Goal: Task Accomplishment & Management: Use online tool/utility

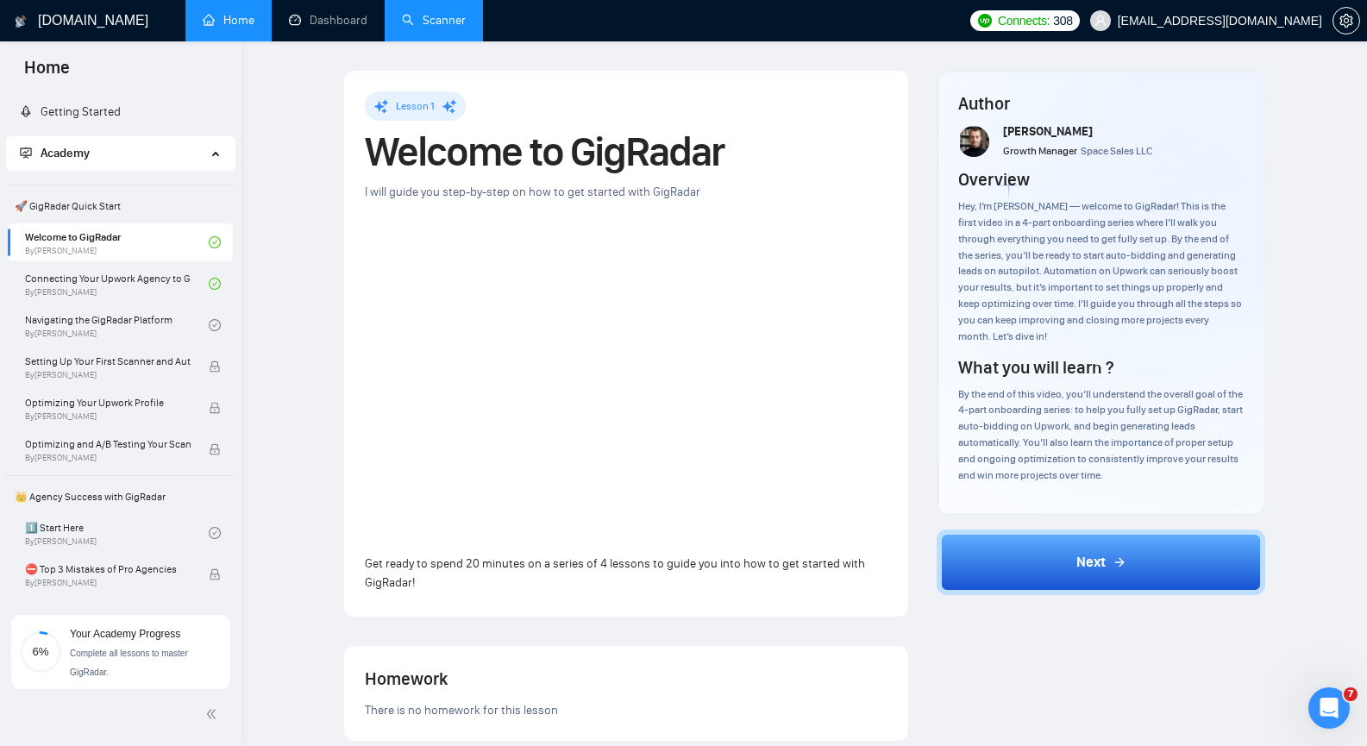
click at [436, 21] on link "Scanner" at bounding box center [434, 20] width 64 height 15
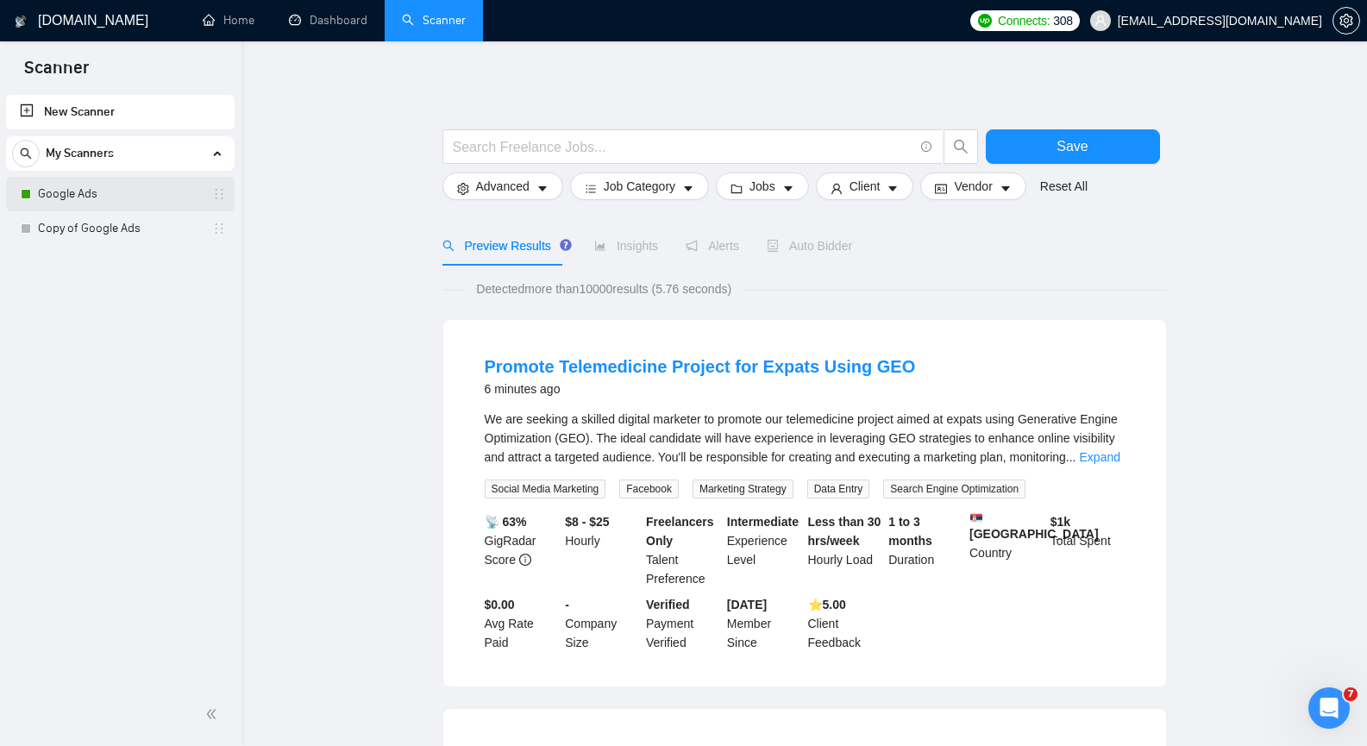
click at [52, 188] on link "Google Ads" at bounding box center [120, 194] width 164 height 34
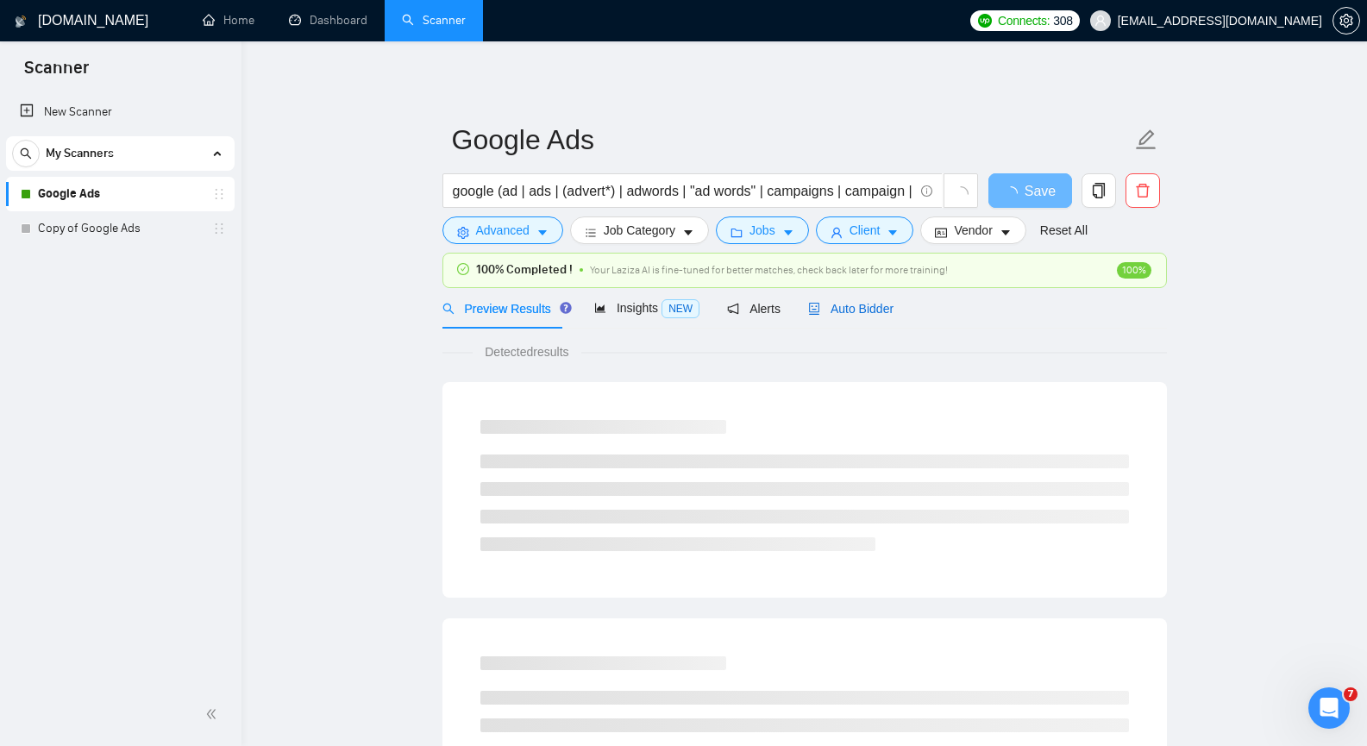
click at [864, 310] on span "Auto Bidder" at bounding box center [850, 309] width 85 height 14
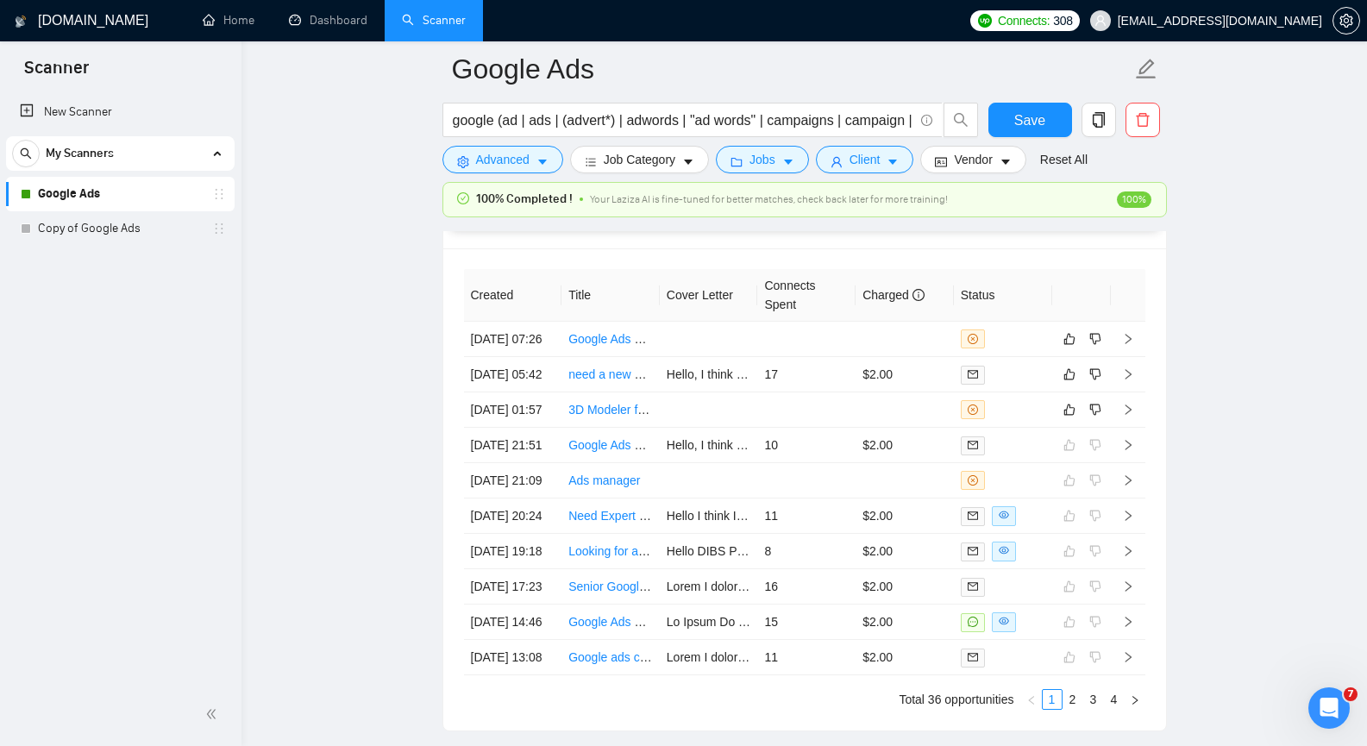
scroll to position [4256, 0]
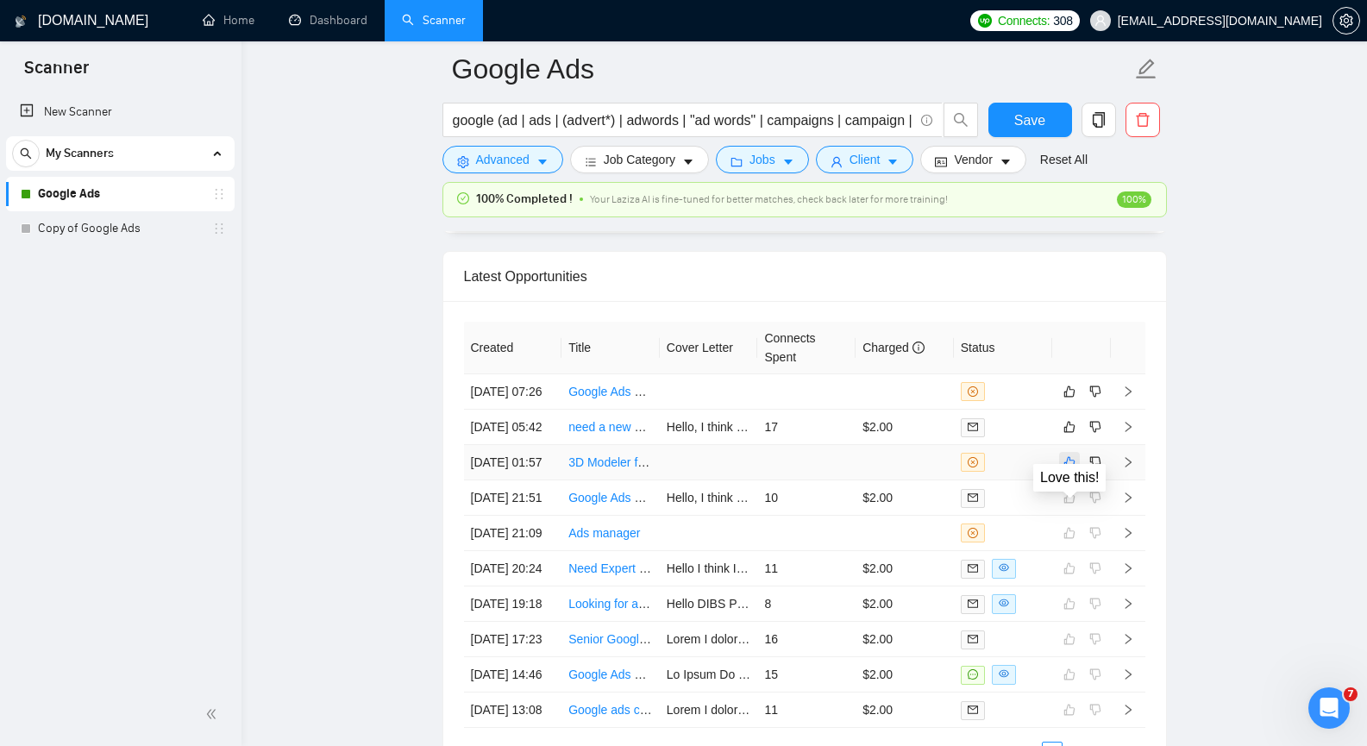
click at [1067, 469] on icon "like" at bounding box center [1069, 462] width 12 height 14
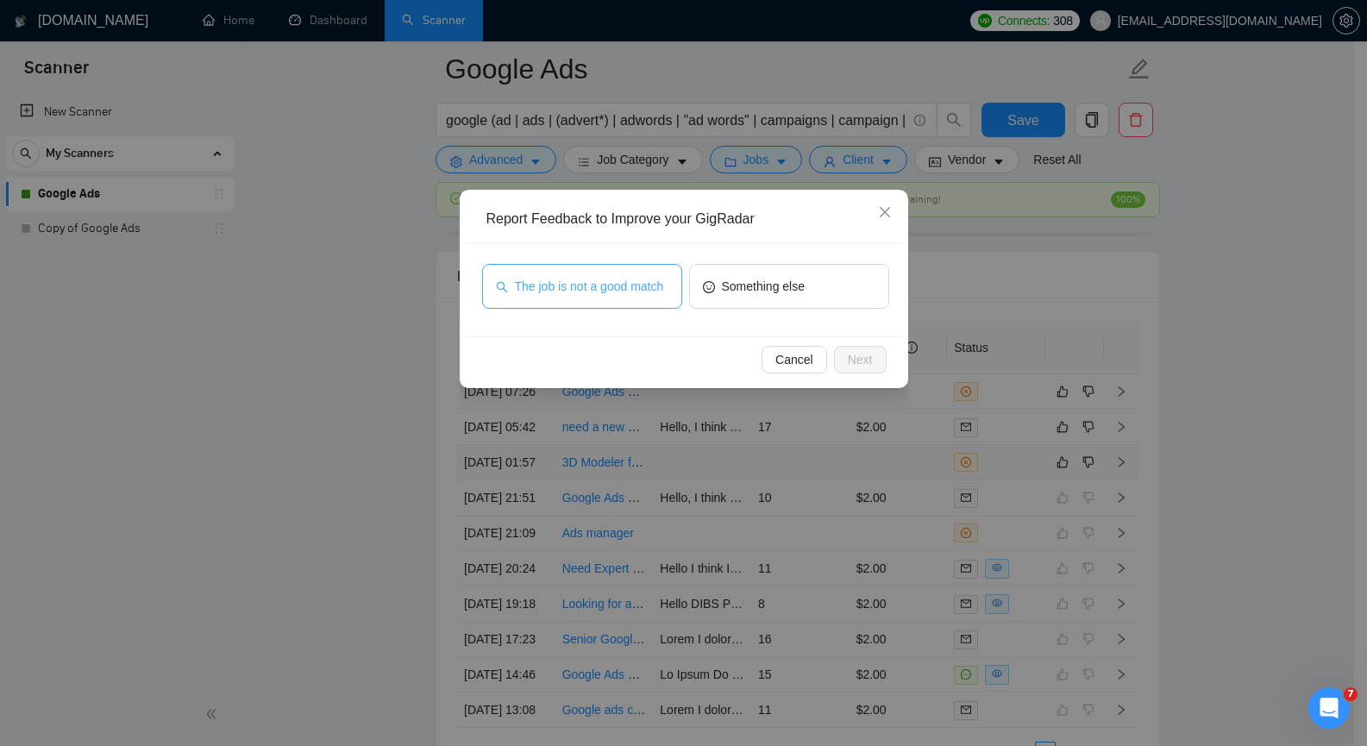
click at [639, 287] on span "The job is not a good match" at bounding box center [589, 286] width 149 height 19
click at [858, 355] on span "Next" at bounding box center [860, 359] width 25 height 19
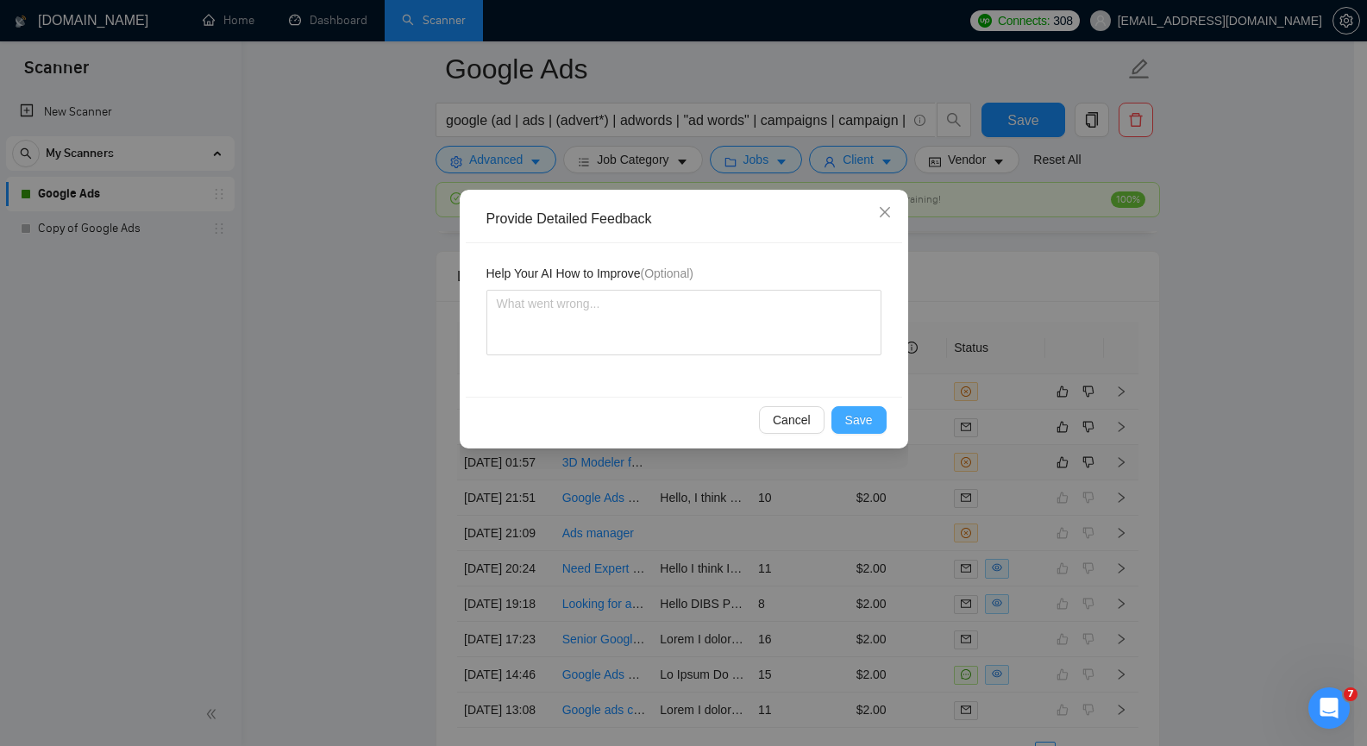
click at [875, 424] on button "Save" at bounding box center [858, 420] width 55 height 28
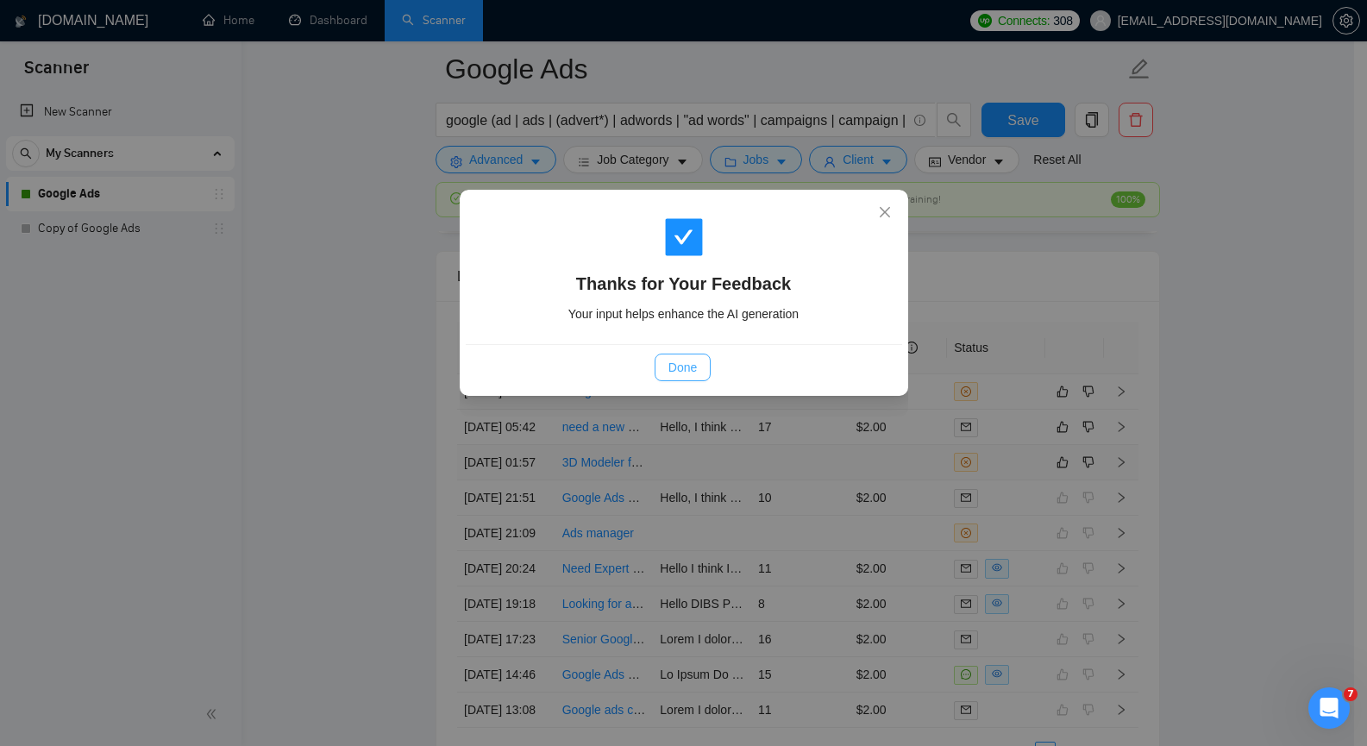
click at [671, 368] on span "Done" at bounding box center [682, 367] width 28 height 19
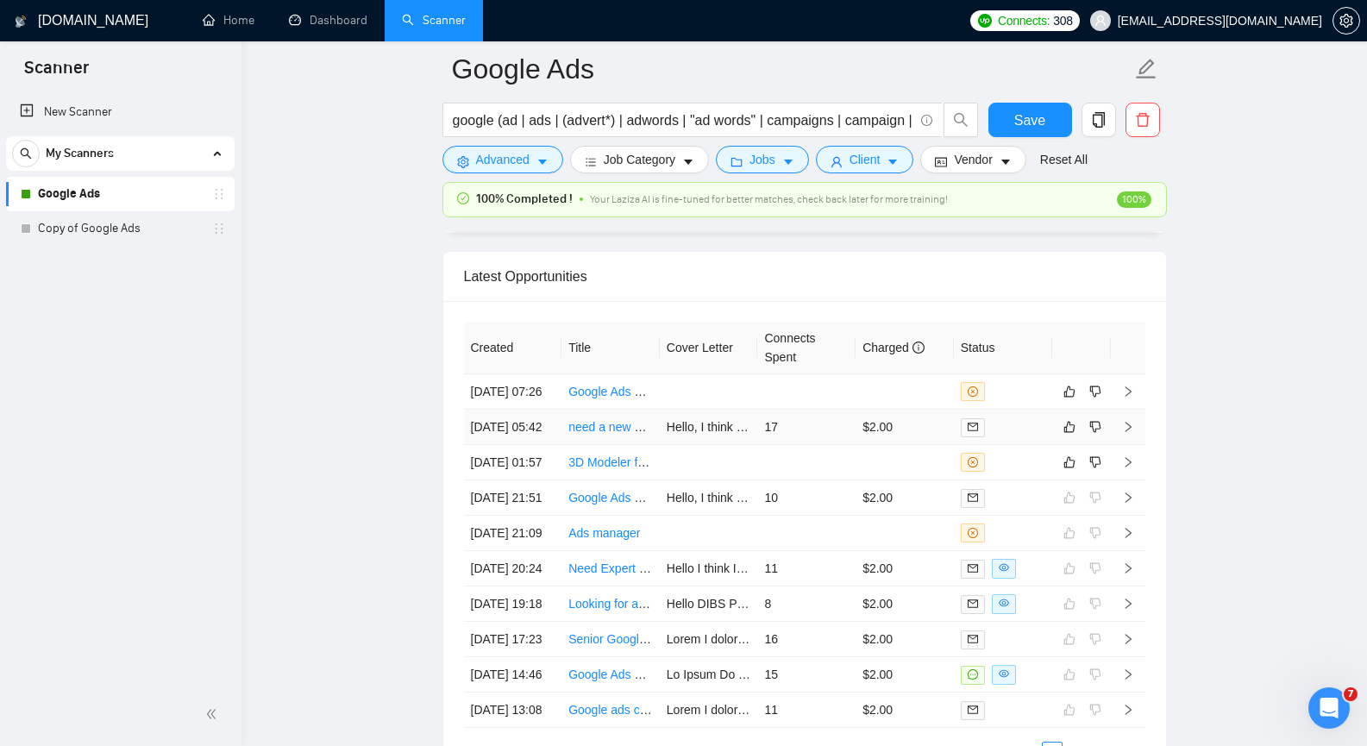
click at [1127, 433] on icon "right" at bounding box center [1128, 427] width 12 height 12
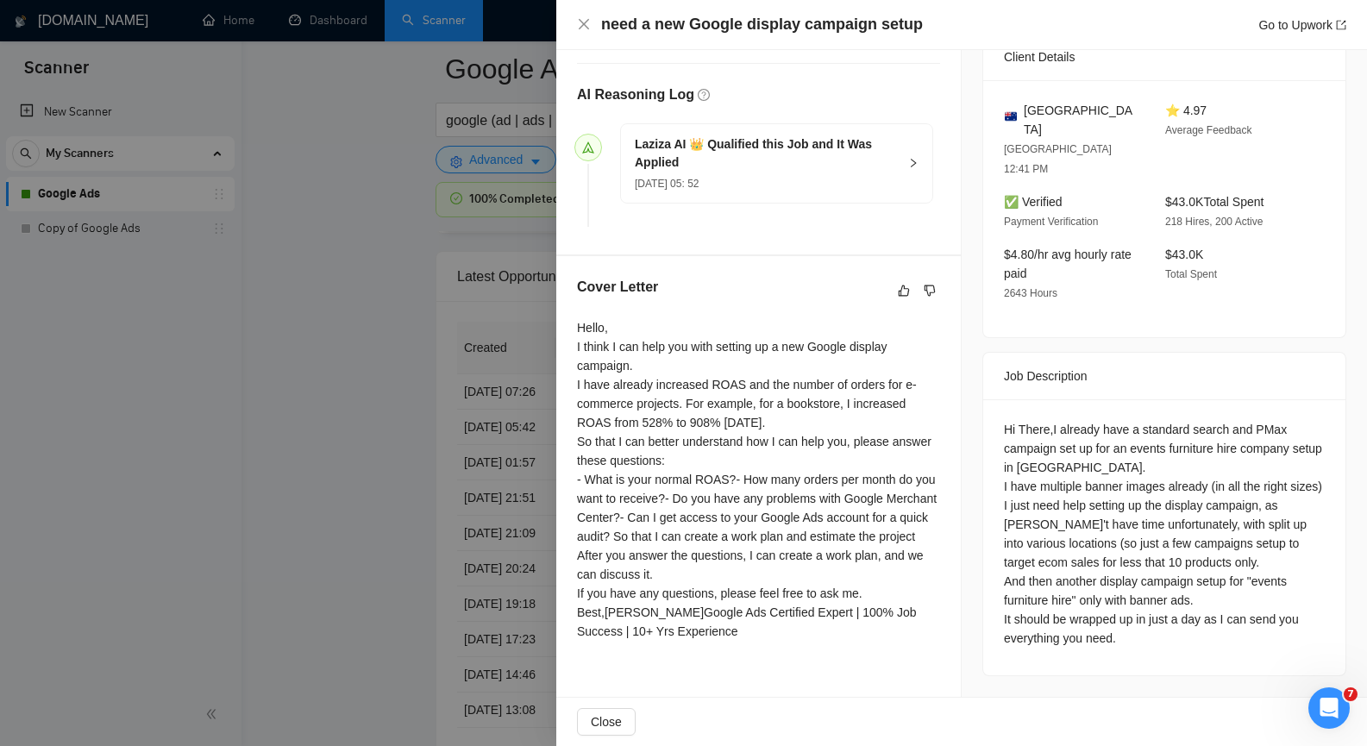
scroll to position [517, 0]
click at [971, 494] on div "Job Posting Details Overview [DATE] 05:37 Published Unspecified Hourly Rate Int…" at bounding box center [1164, 164] width 405 height 1065
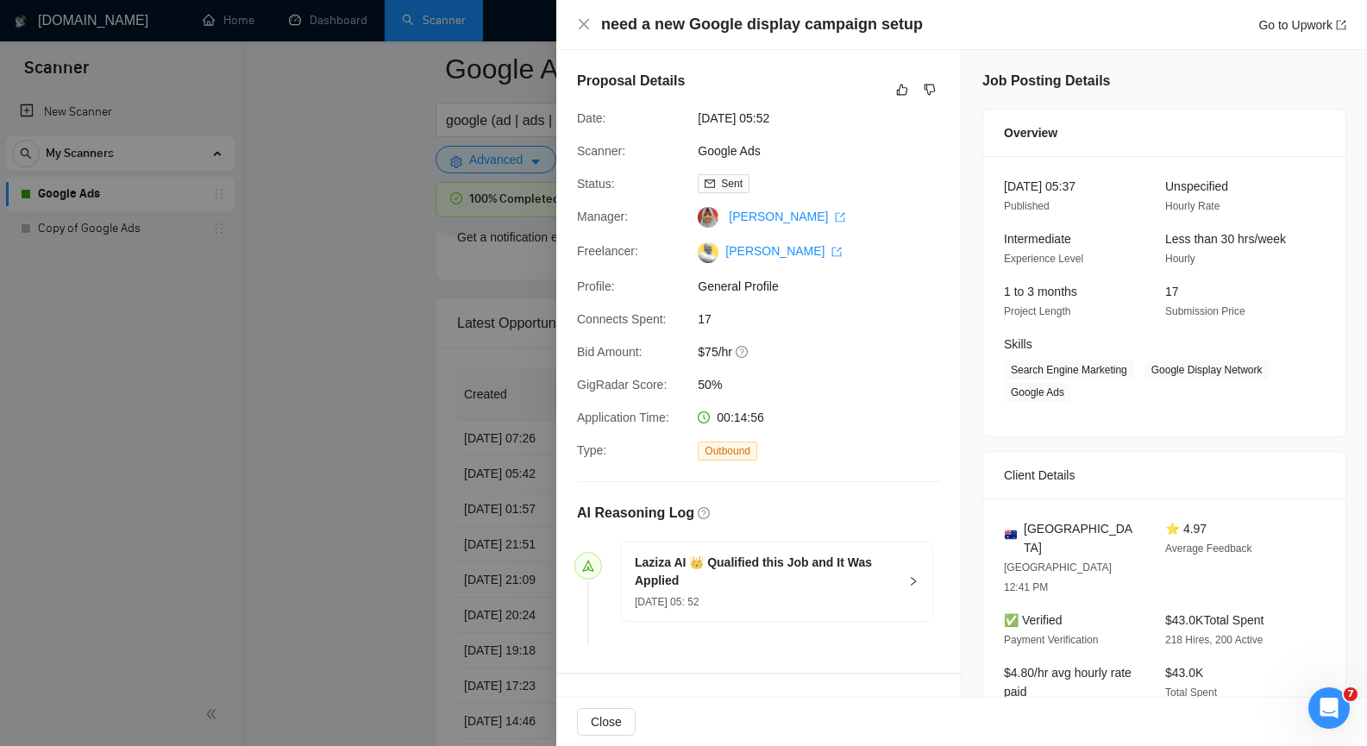
scroll to position [4169, 0]
click at [581, 21] on icon "close" at bounding box center [584, 24] width 14 height 14
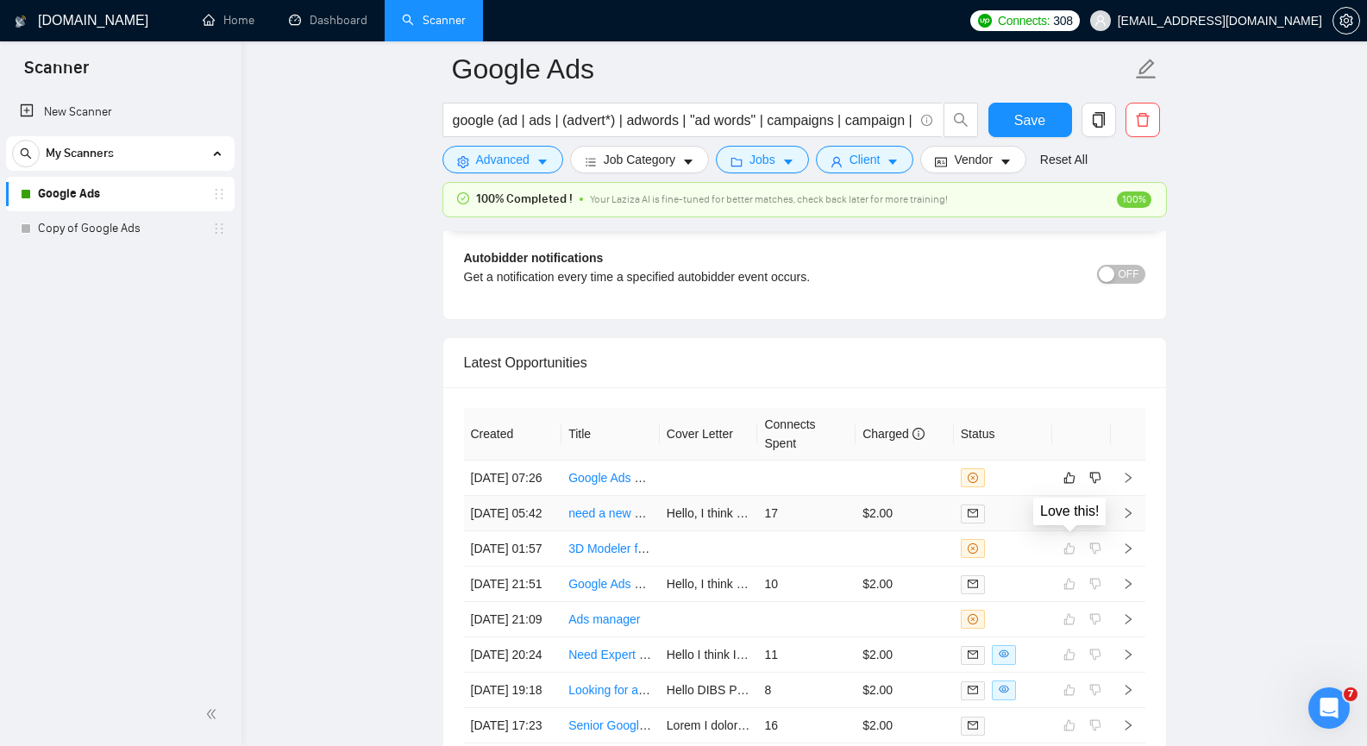
click at [1068, 520] on icon "like" at bounding box center [1069, 513] width 12 height 14
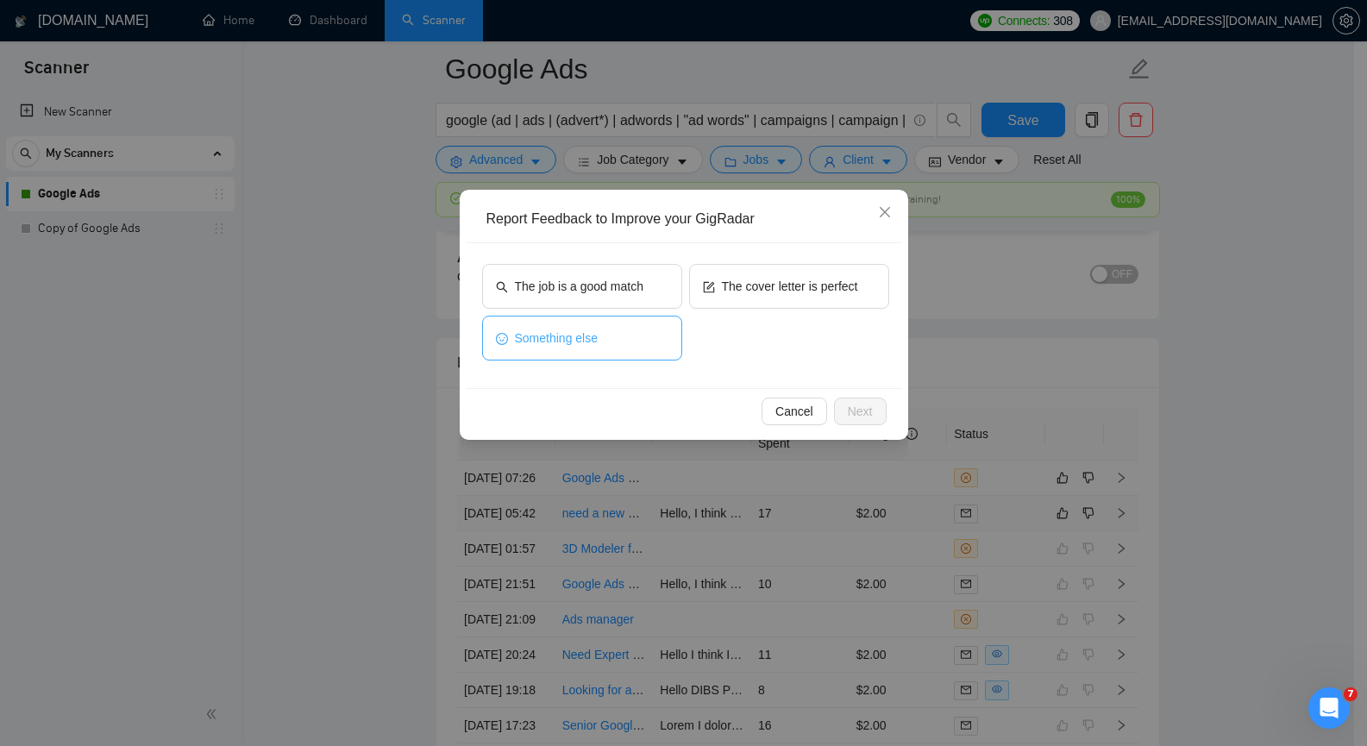
click at [566, 332] on span "Something else" at bounding box center [557, 338] width 84 height 19
click at [860, 408] on span "Next" at bounding box center [860, 411] width 25 height 19
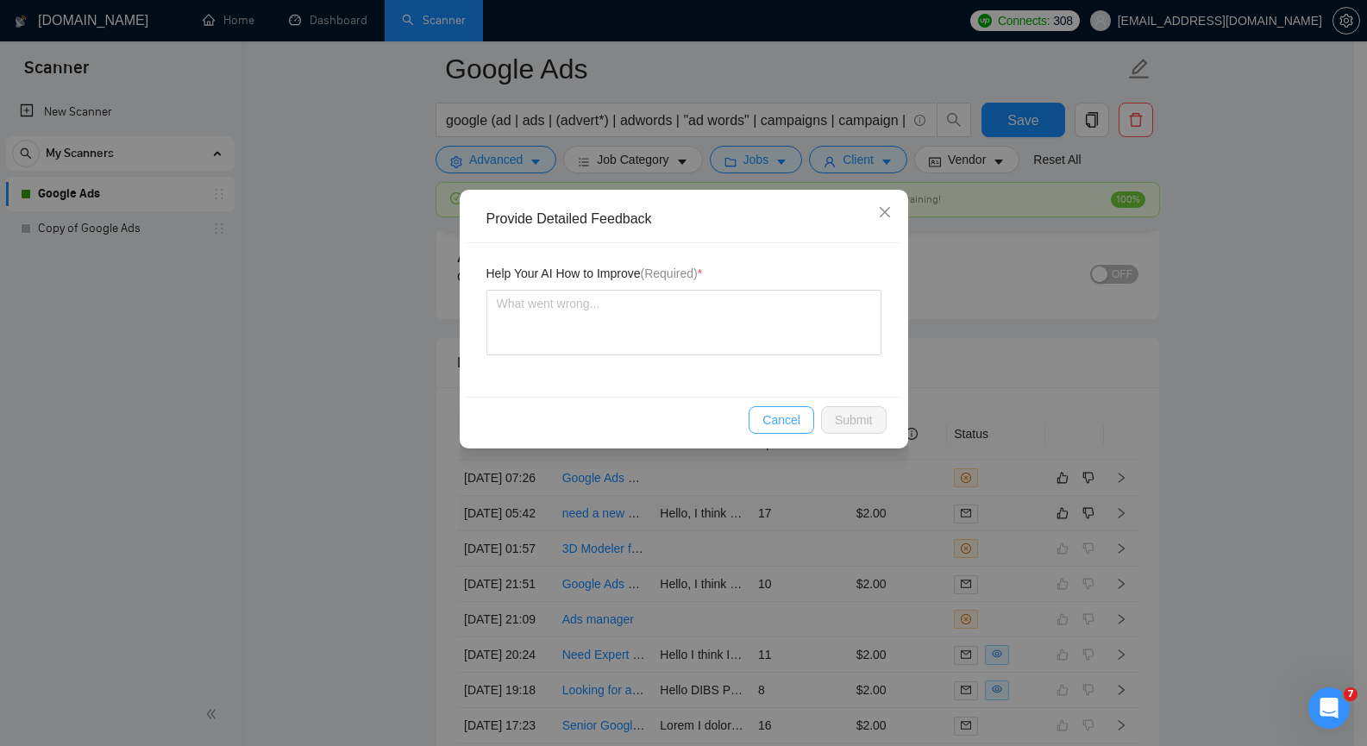
click at [774, 416] on span "Cancel" at bounding box center [781, 419] width 38 height 19
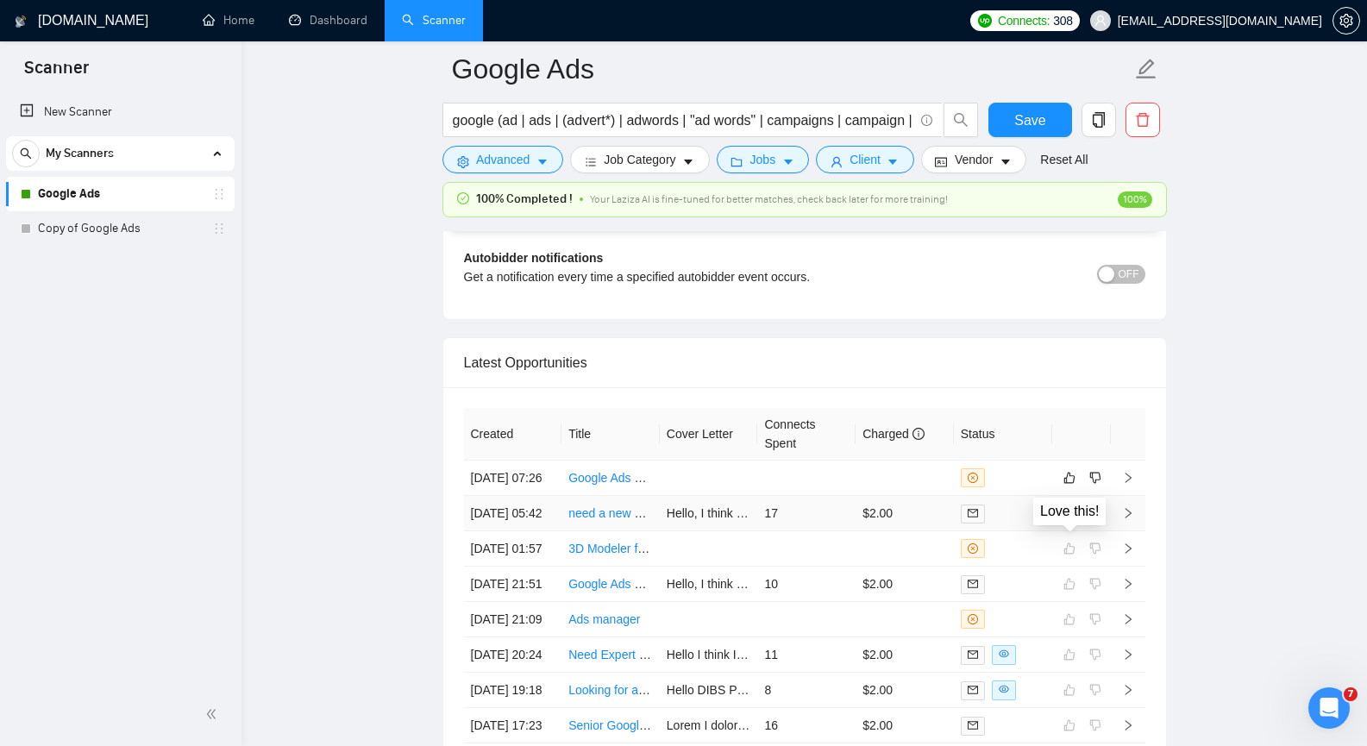
click at [1068, 520] on icon "like" at bounding box center [1069, 513] width 12 height 14
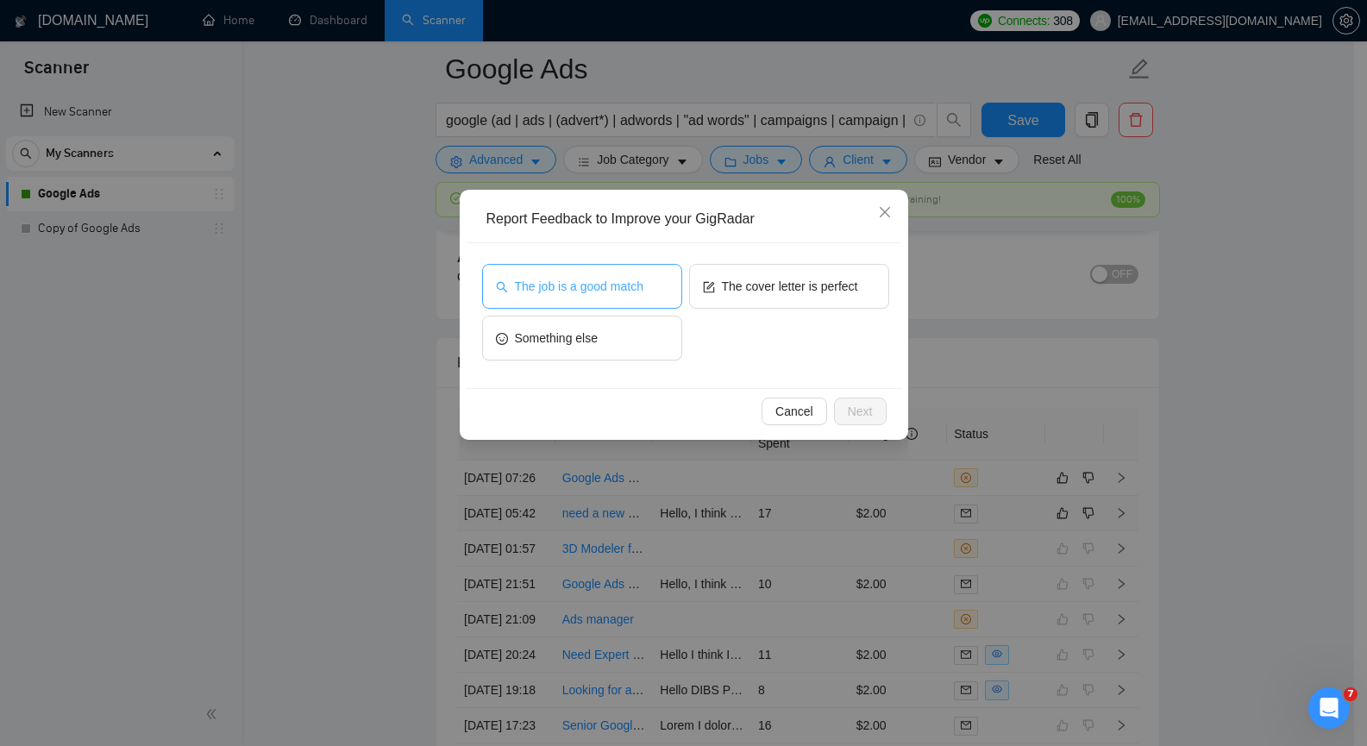
click at [610, 290] on span "The job is a good match" at bounding box center [579, 286] width 128 height 19
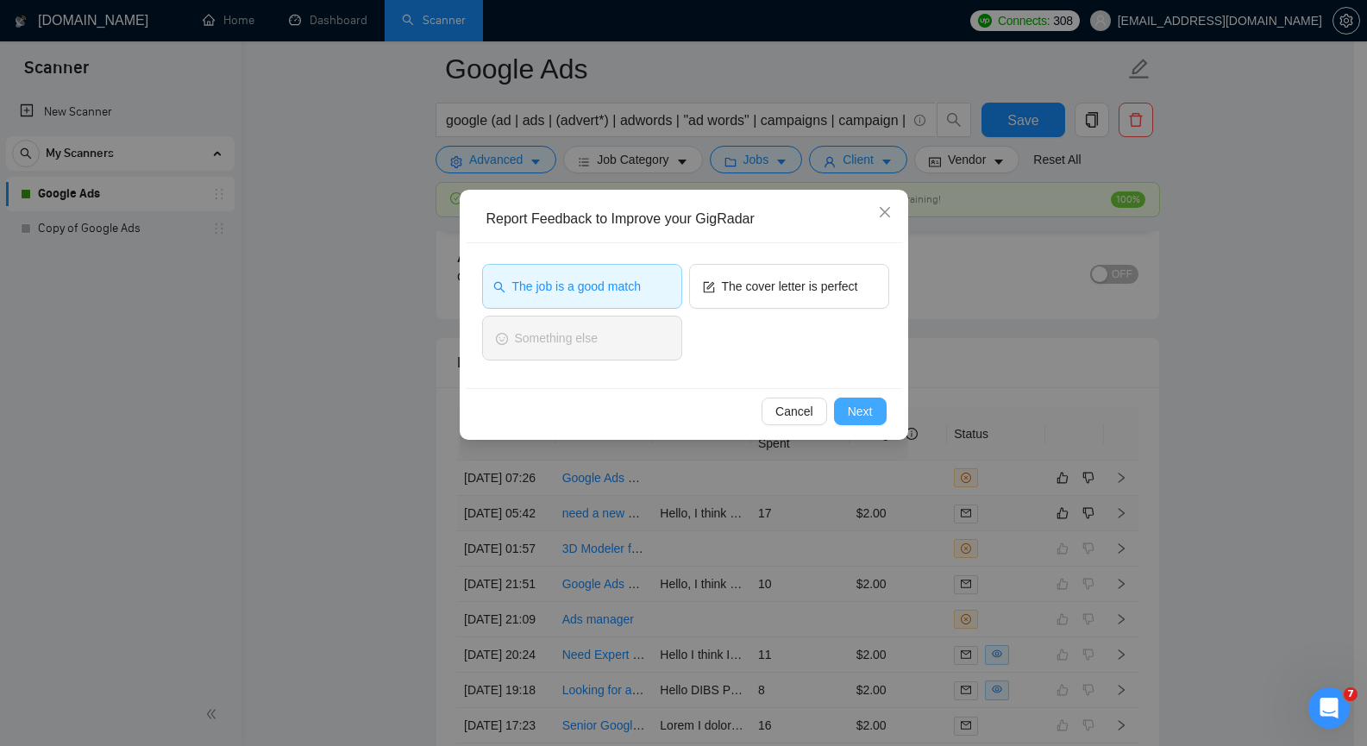
click at [877, 412] on button "Next" at bounding box center [860, 412] width 53 height 28
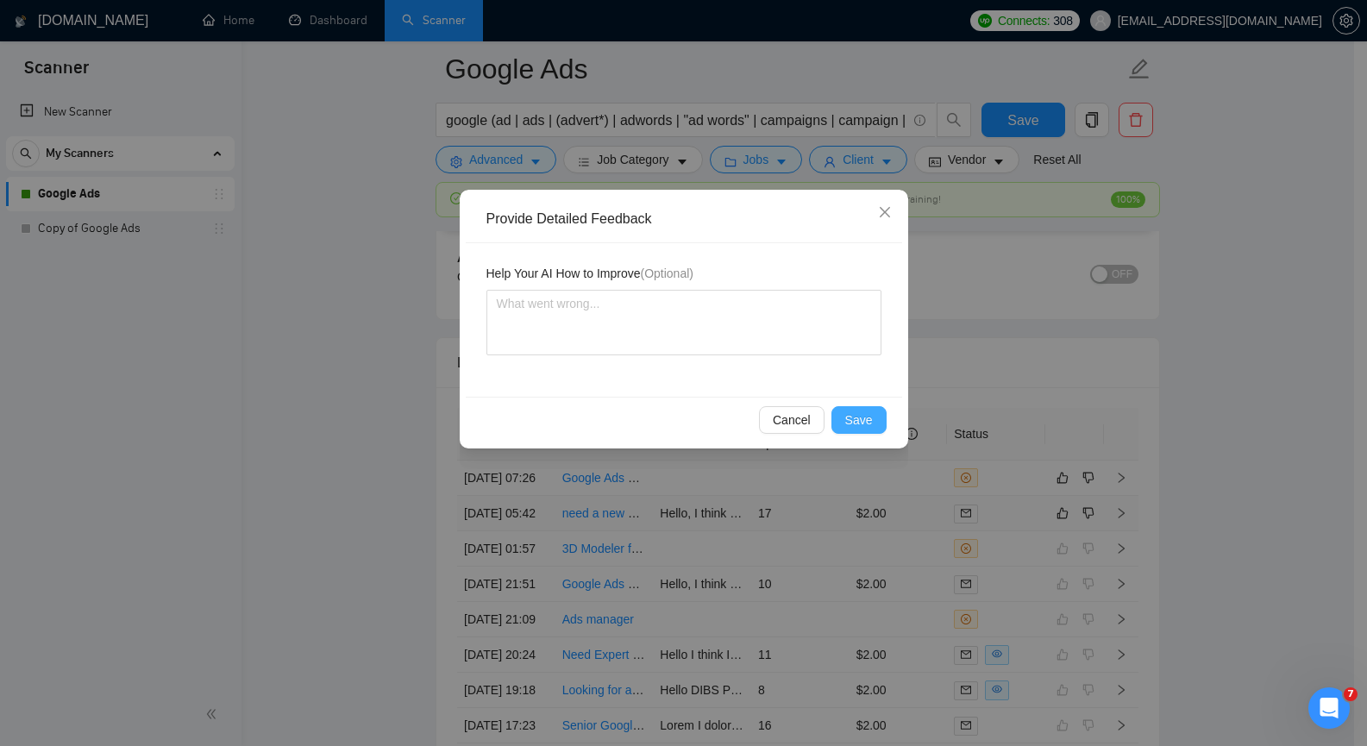
click at [873, 418] on button "Save" at bounding box center [858, 420] width 55 height 28
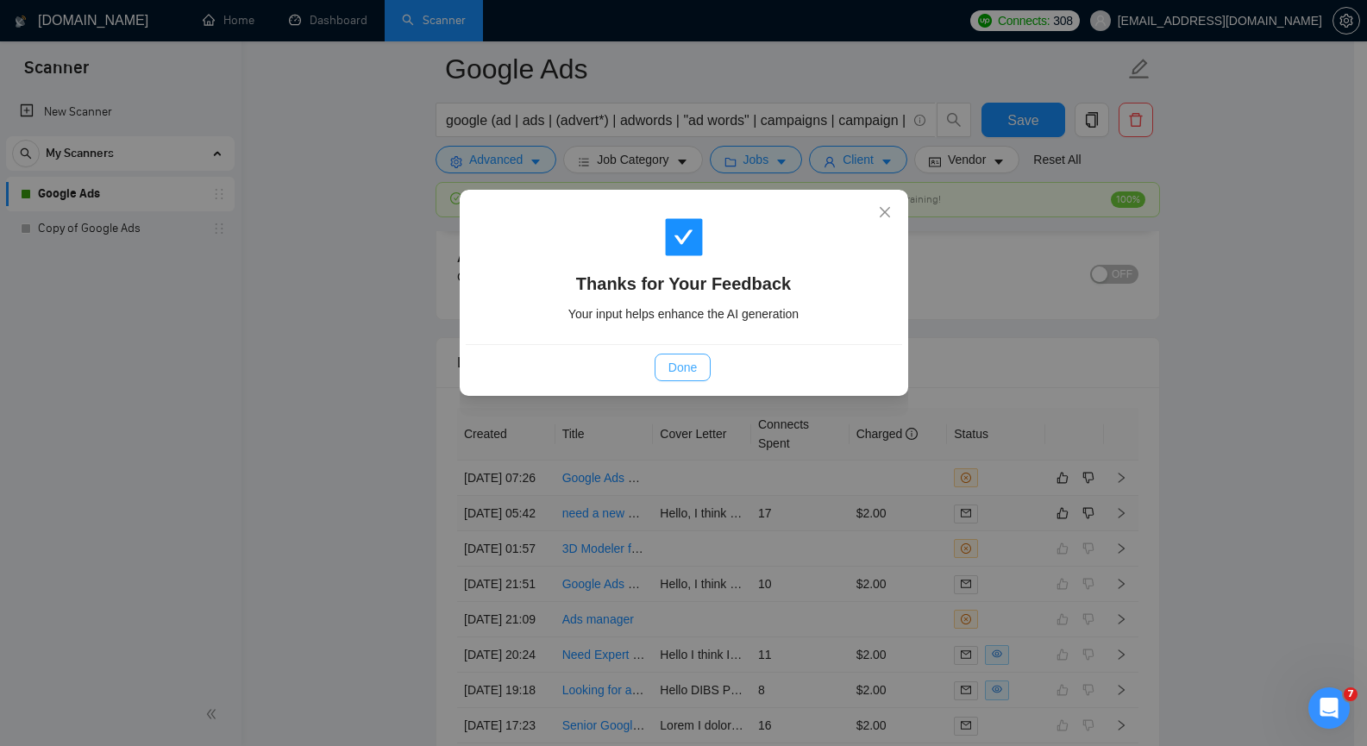
click at [682, 371] on span "Done" at bounding box center [682, 367] width 28 height 19
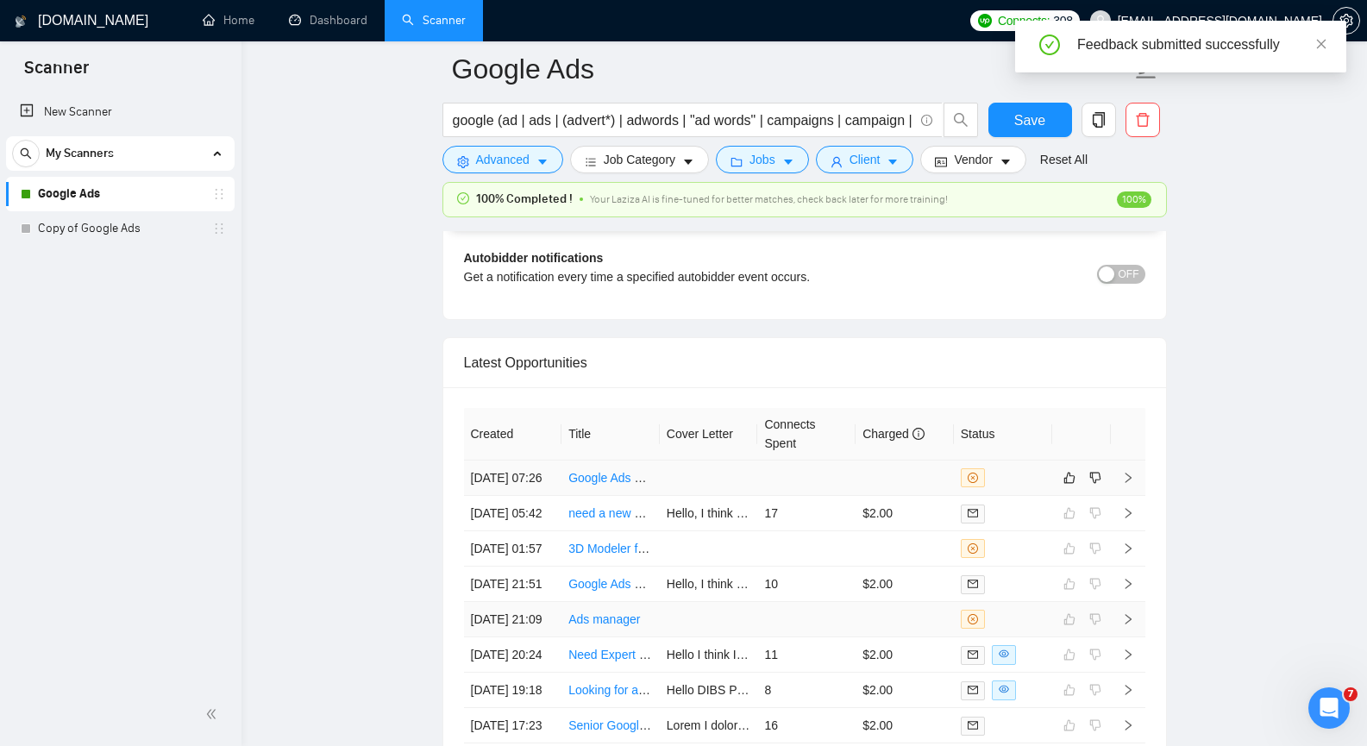
scroll to position [4083, 0]
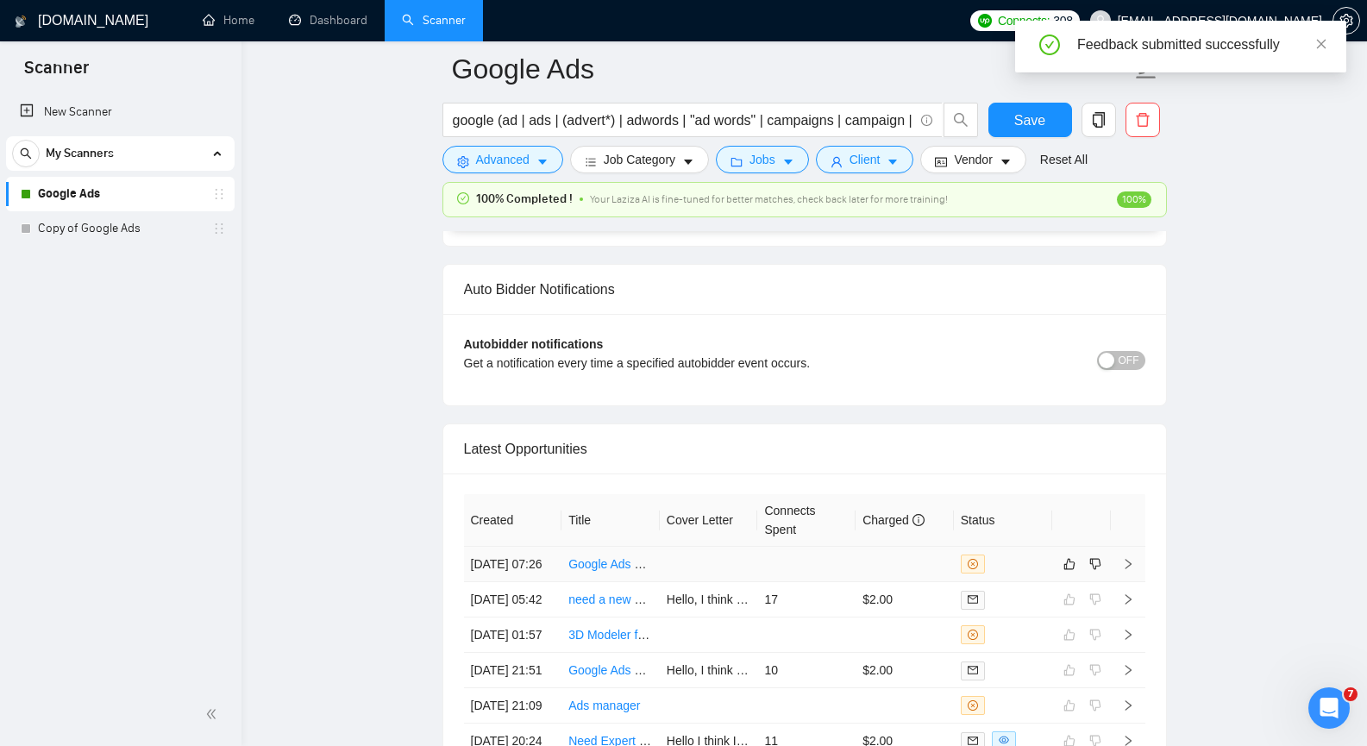
click at [1132, 570] on icon "right" at bounding box center [1128, 564] width 12 height 12
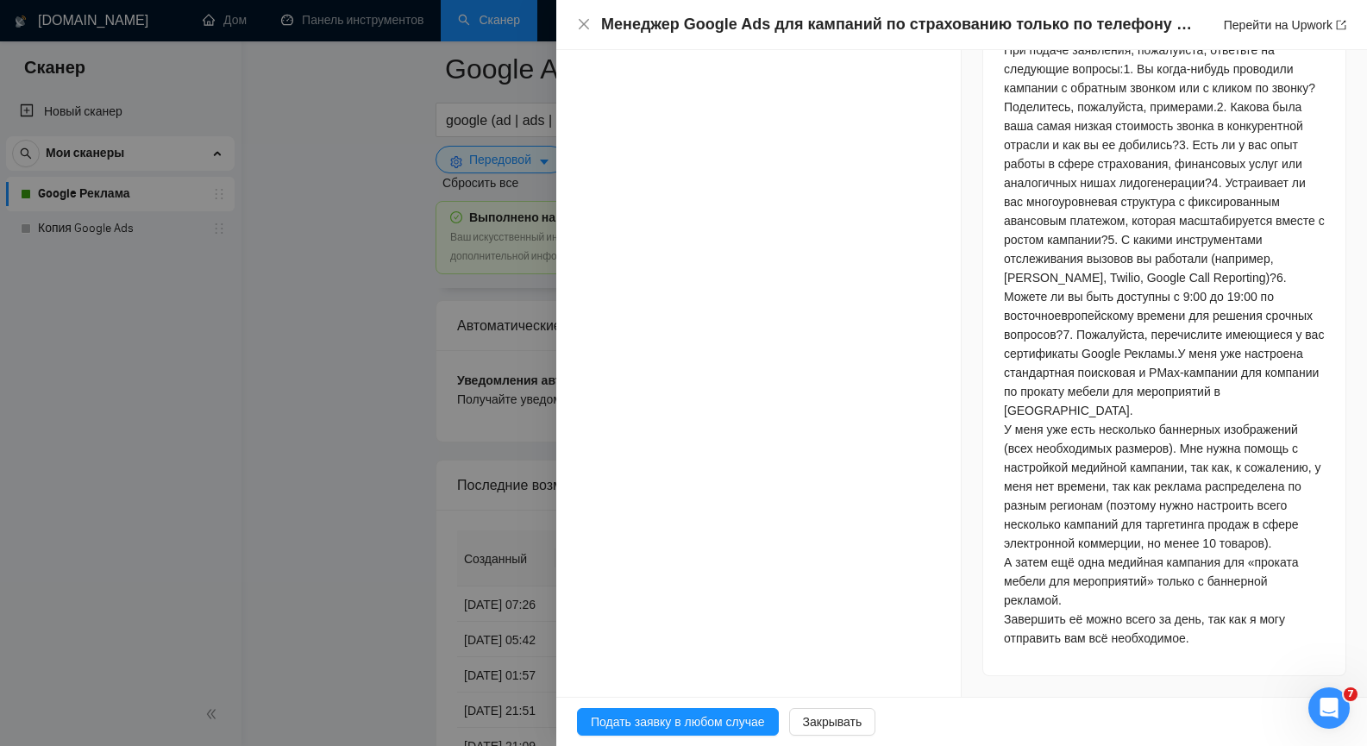
scroll to position [3097, 0]
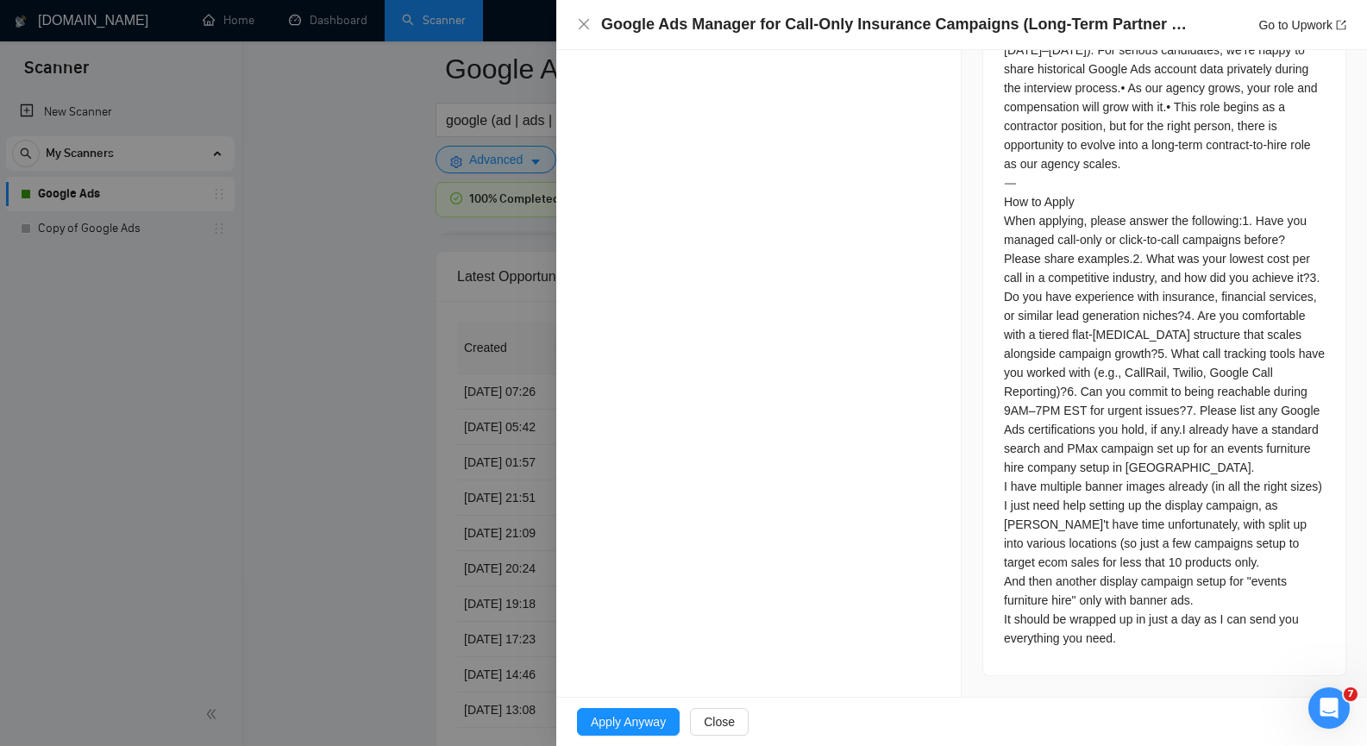
click at [443, 191] on div at bounding box center [683, 373] width 1367 height 746
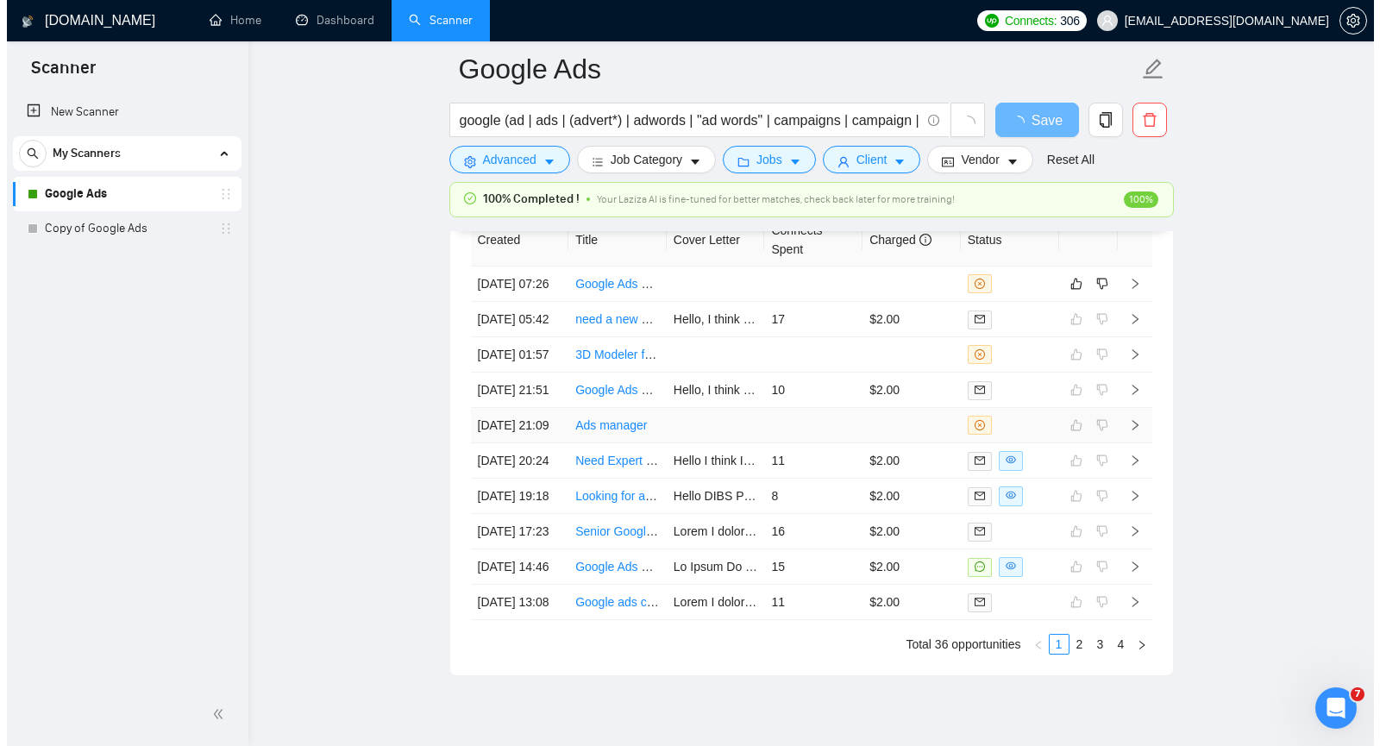
scroll to position [4169, 0]
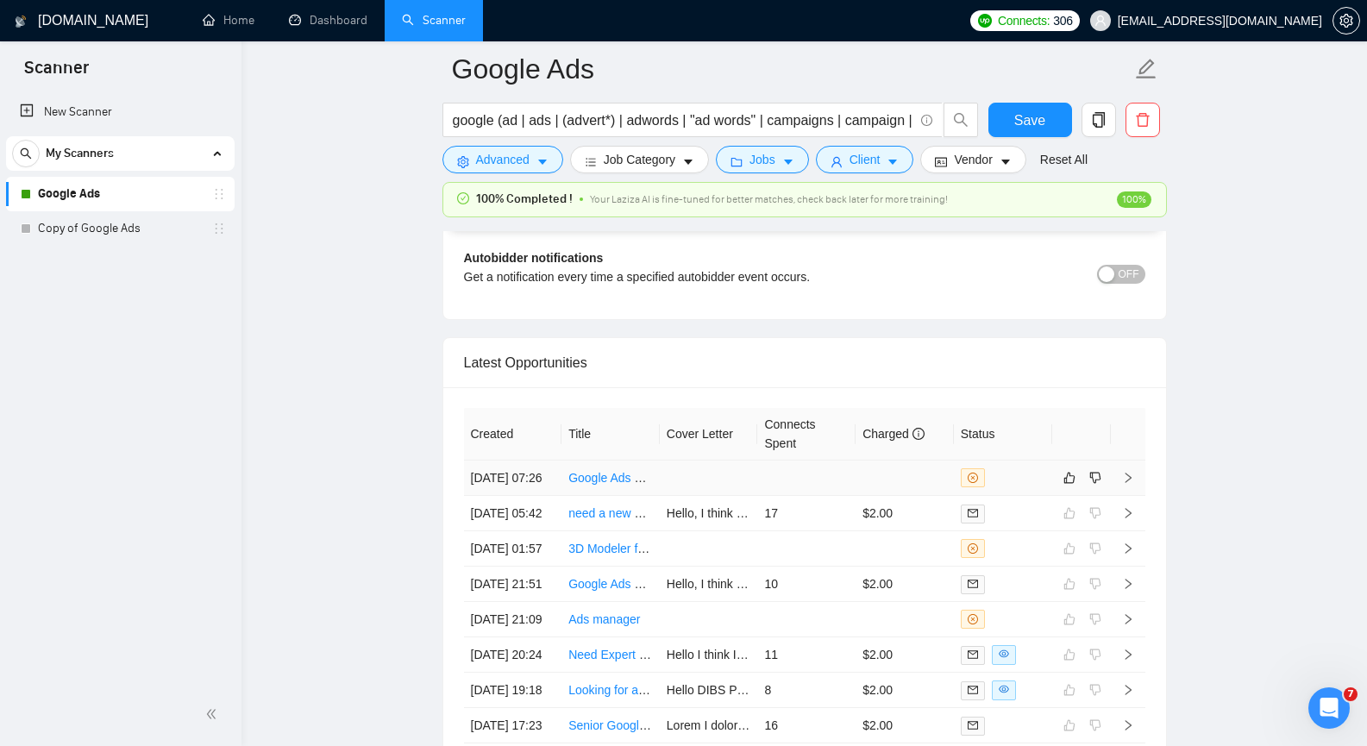
click at [1127, 483] on icon "right" at bounding box center [1128, 478] width 12 height 12
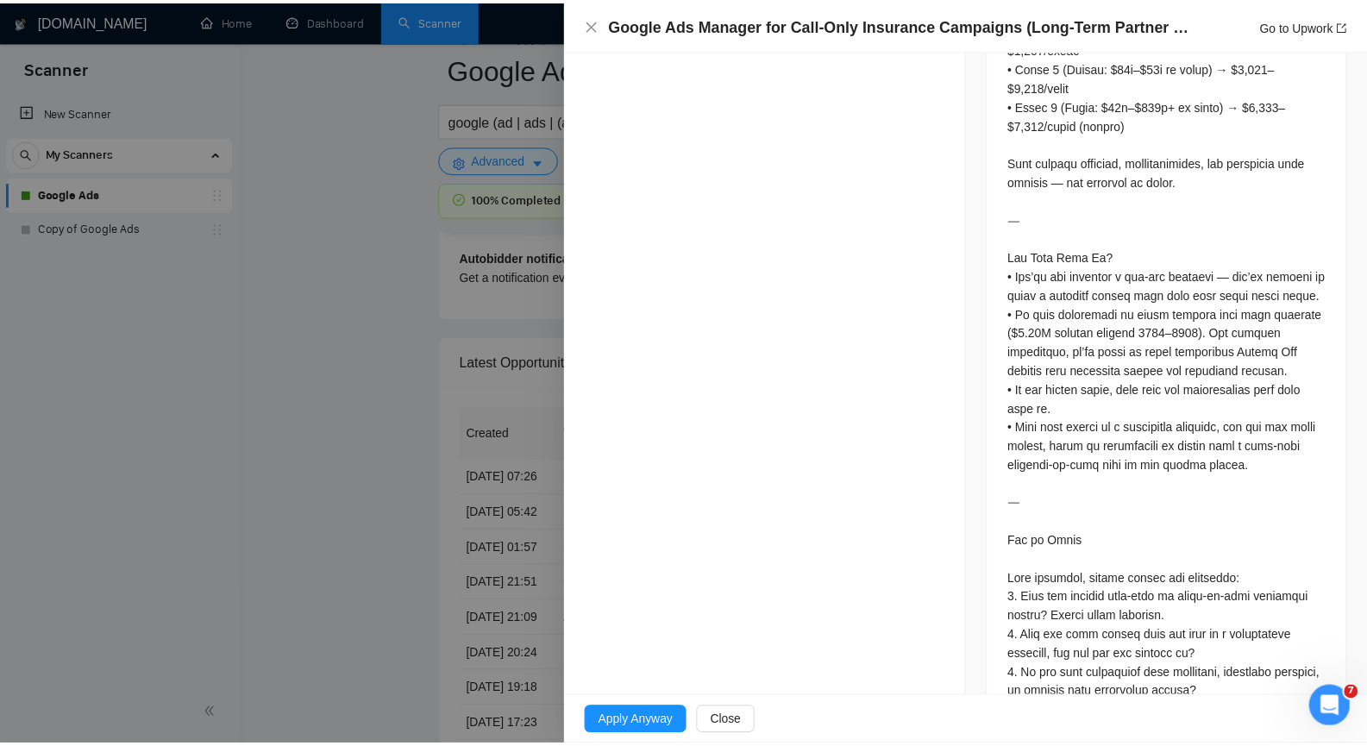
scroll to position [2831, 0]
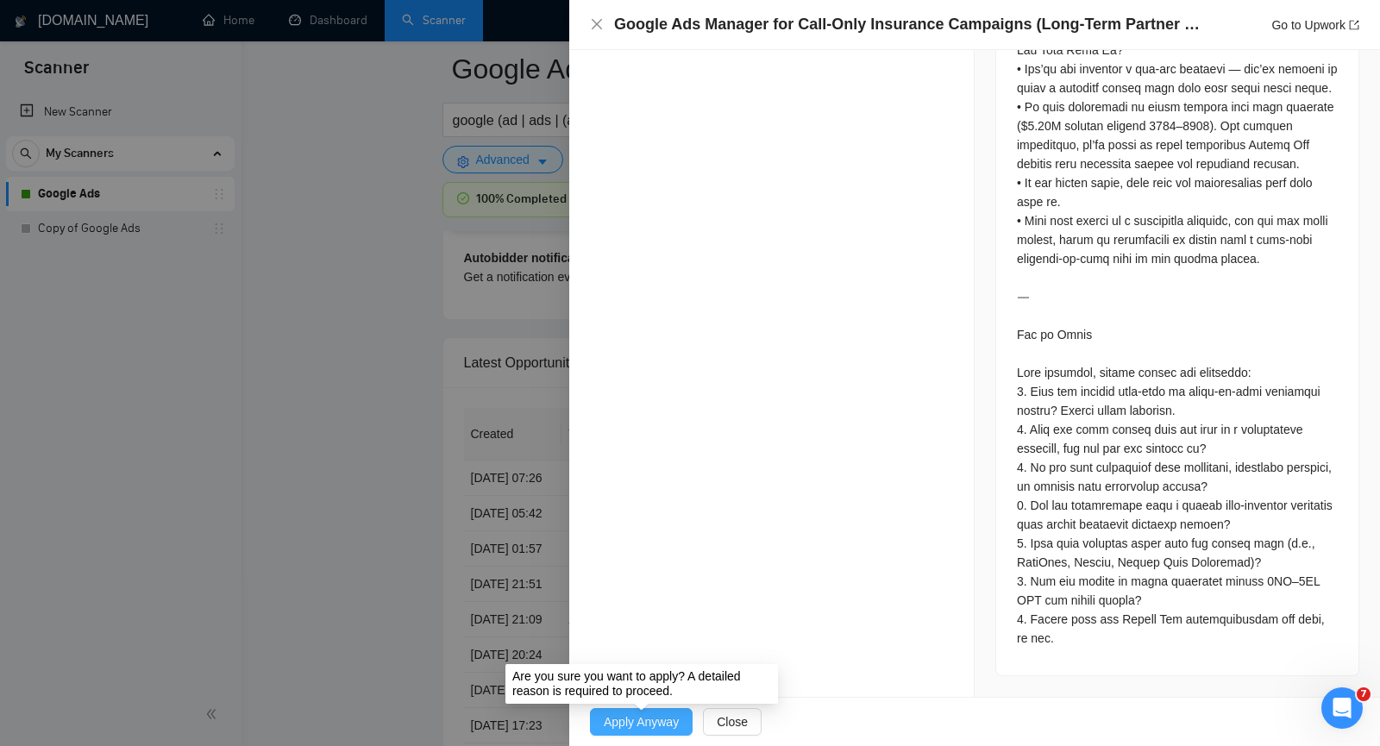
click at [633, 717] on span "Apply Anyway" at bounding box center [641, 721] width 75 height 19
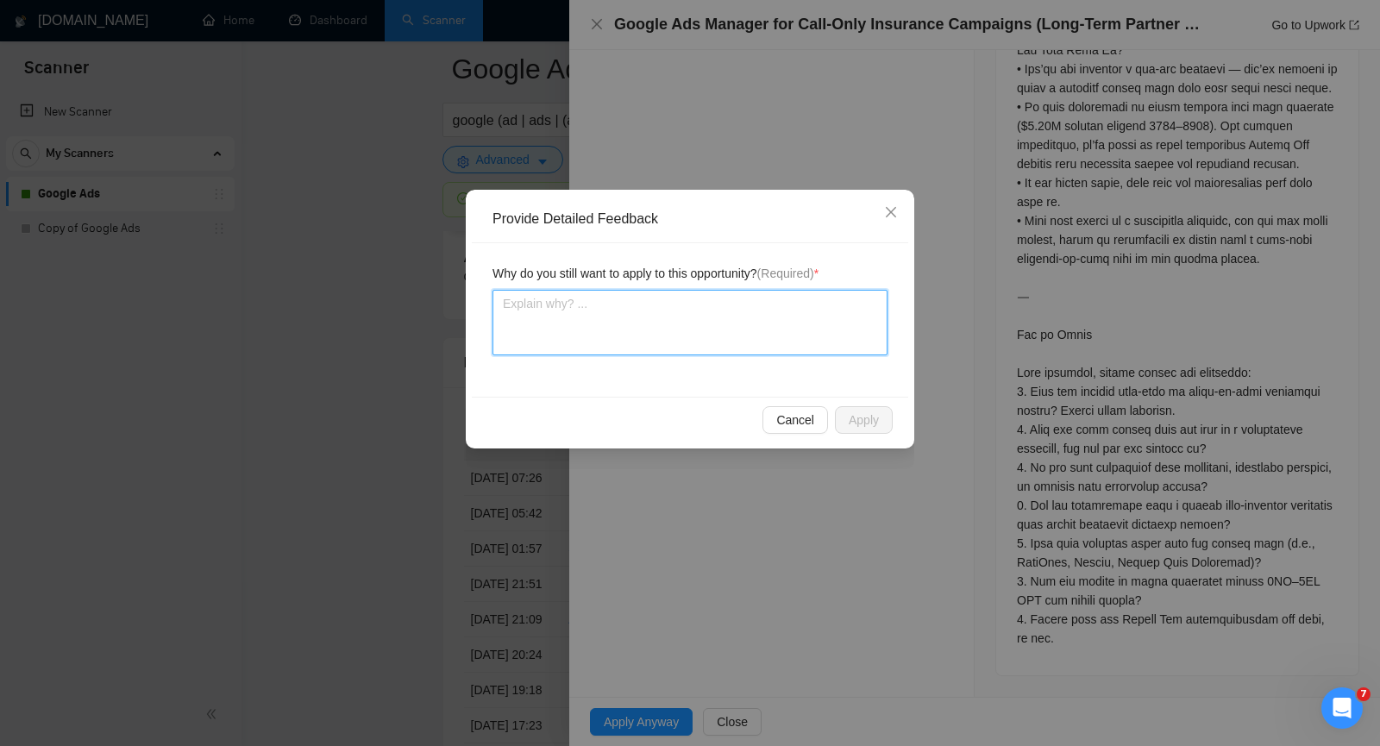
click at [700, 321] on textarea at bounding box center [689, 323] width 395 height 66
click at [633, 330] on textarea "To enrich screen reader interactions, please activate Accessibility in Grammarl…" at bounding box center [689, 323] width 395 height 66
paste textarea "This is a good job that matches my skills and has good prospects."
type textarea "This is a good job that matches my skills and has good prospects."
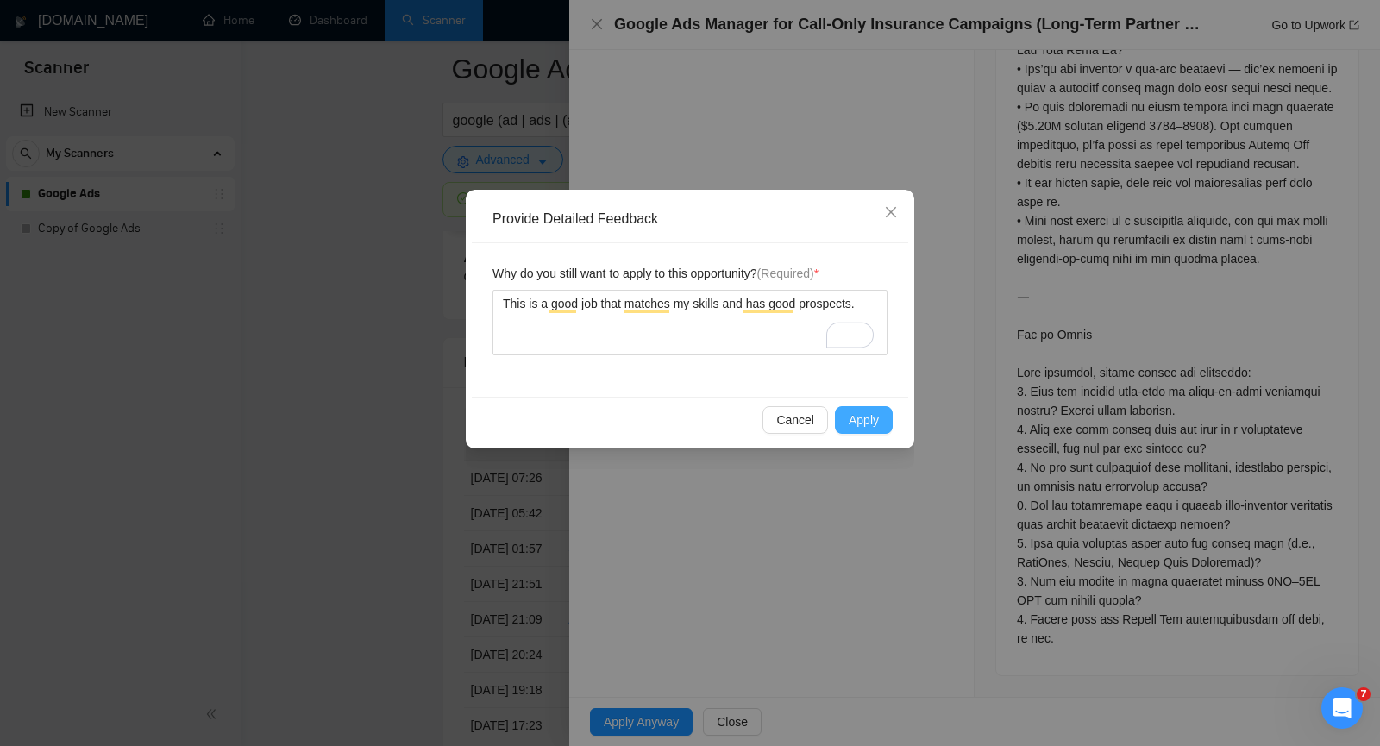
click at [866, 421] on span "Apply" at bounding box center [864, 419] width 30 height 19
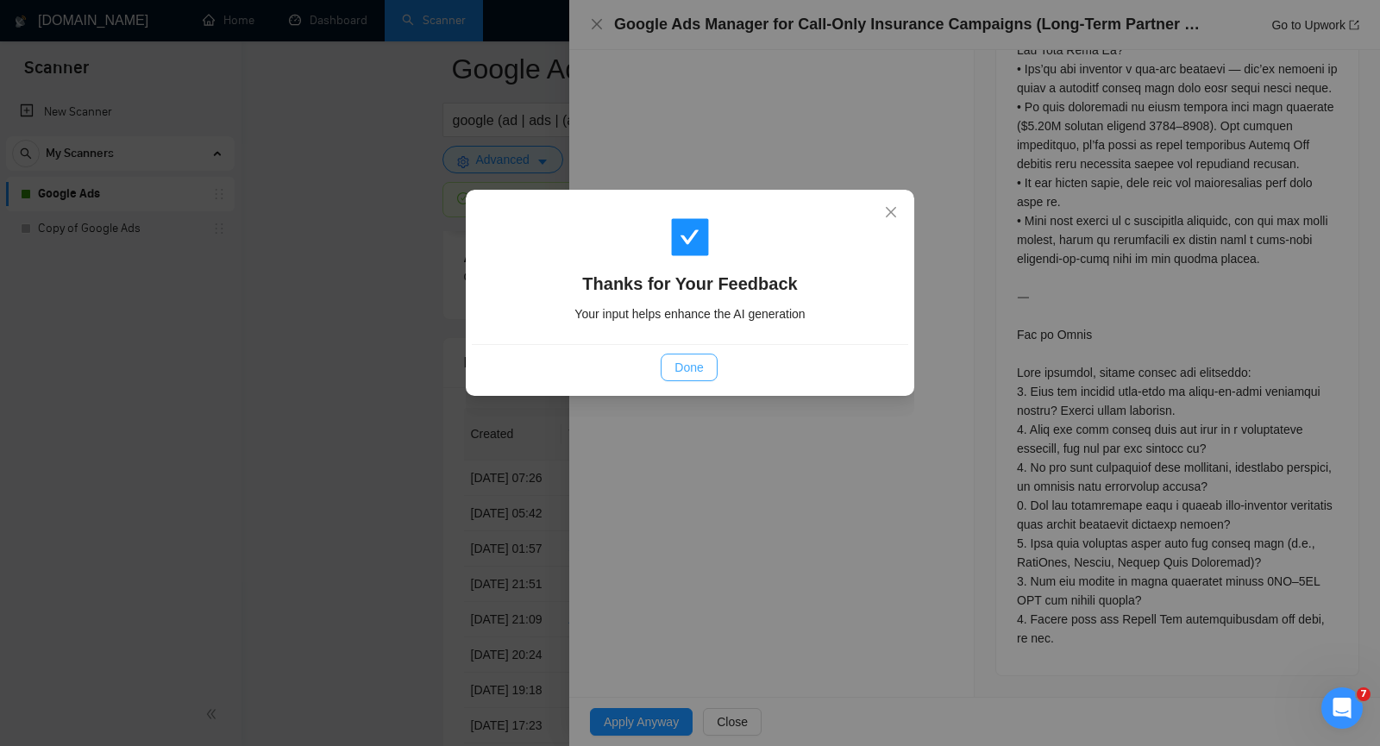
click at [698, 370] on span "Done" at bounding box center [688, 367] width 28 height 19
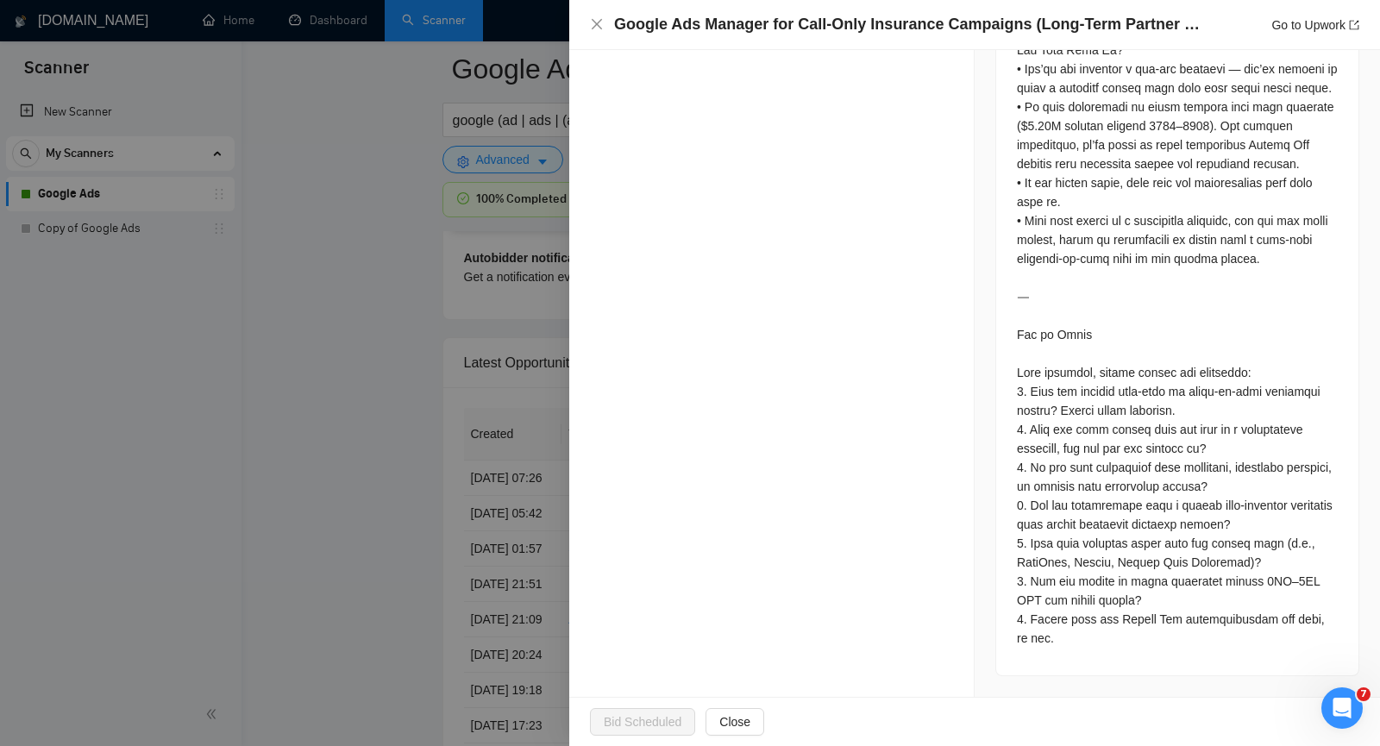
click at [351, 287] on div at bounding box center [690, 373] width 1380 height 746
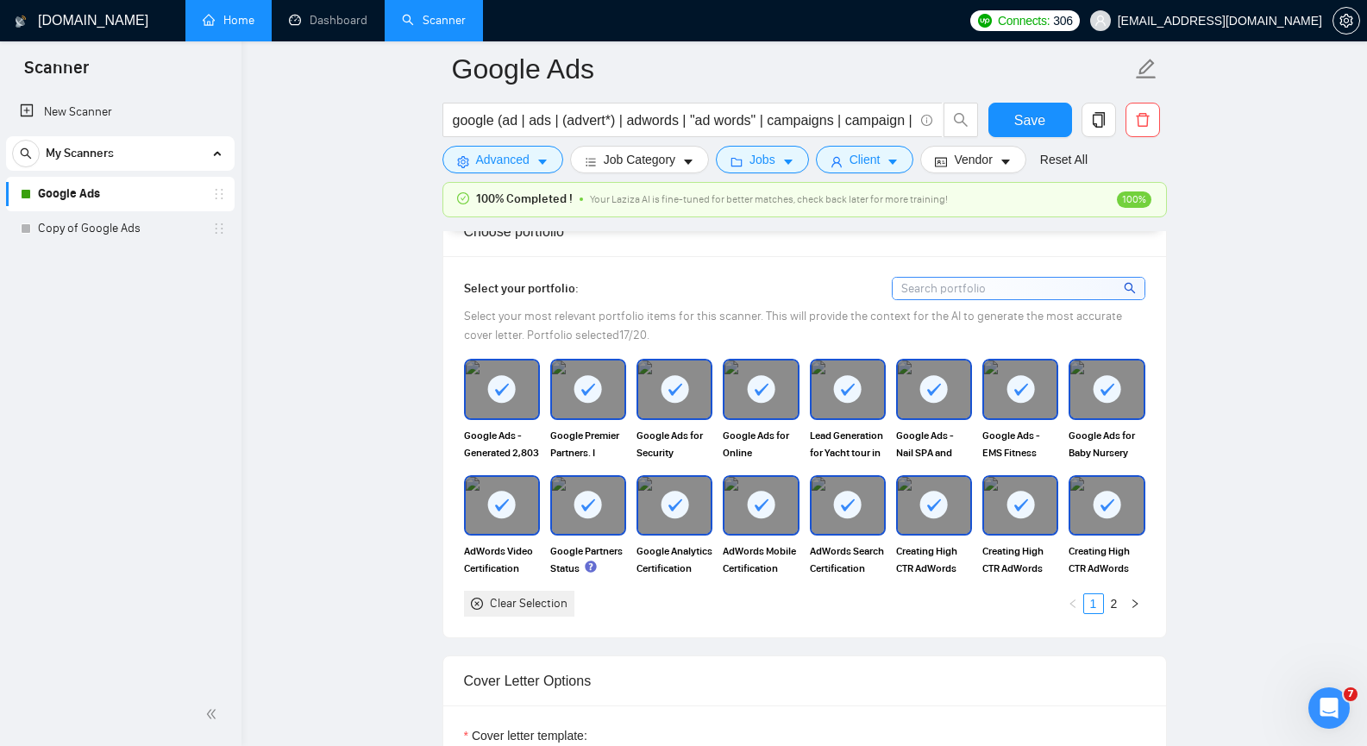
scroll to position [1513, 0]
click at [343, 26] on link "Dashboard" at bounding box center [328, 20] width 78 height 15
